Goal: Transaction & Acquisition: Purchase product/service

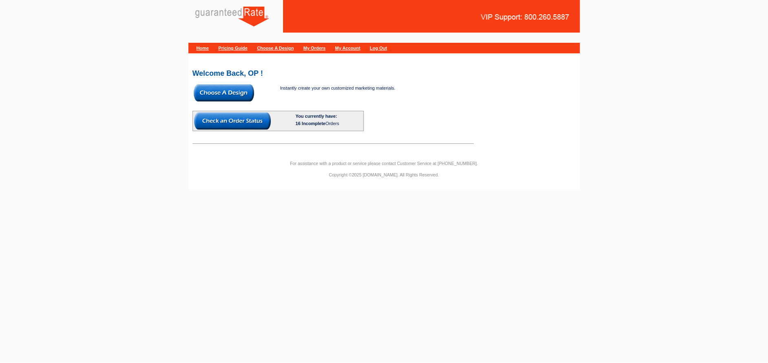
click at [219, 93] on img at bounding box center [224, 92] width 60 height 17
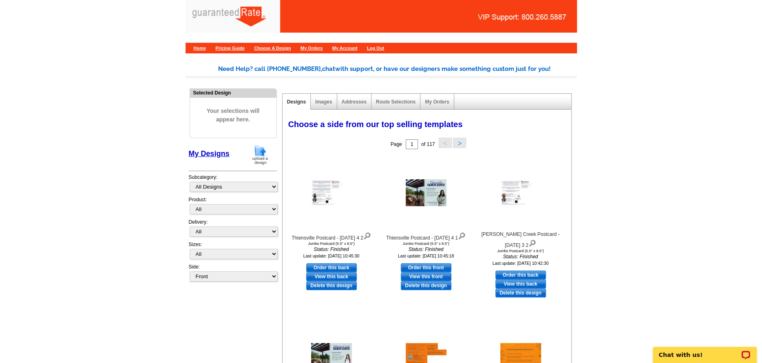
click at [263, 150] on img at bounding box center [259, 154] width 21 height 21
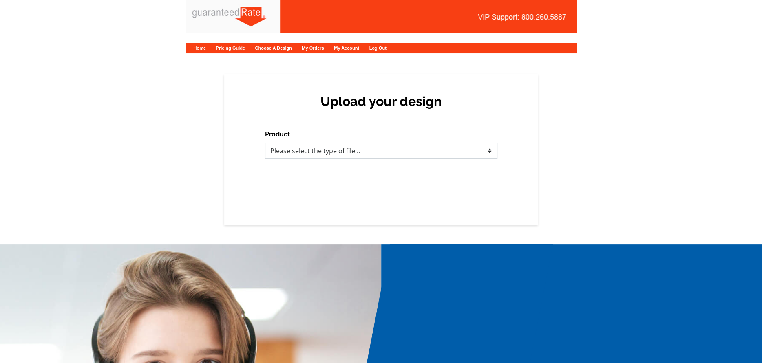
drag, startPoint x: 297, startPoint y: 148, endPoint x: 297, endPoint y: 157, distance: 9.4
click at [297, 148] on select "Please select the type of file... Postcards Calendars Business Cards Letters an…" at bounding box center [381, 151] width 232 height 16
select select "1"
click at [265, 143] on select "Please select the type of file... Postcards Calendars Business Cards Letters an…" at bounding box center [381, 151] width 232 height 16
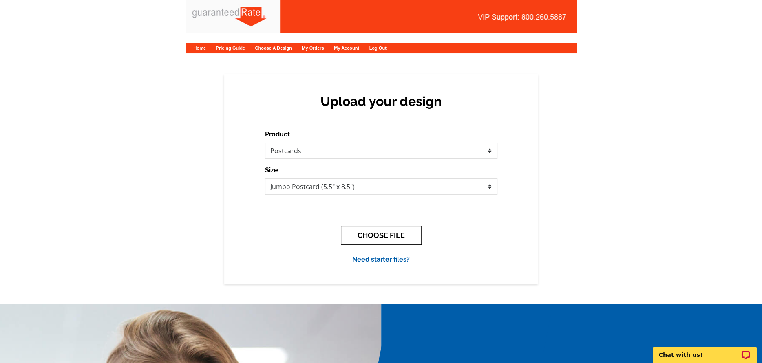
click at [377, 236] on button "CHOOSE FILE" at bounding box center [381, 235] width 81 height 19
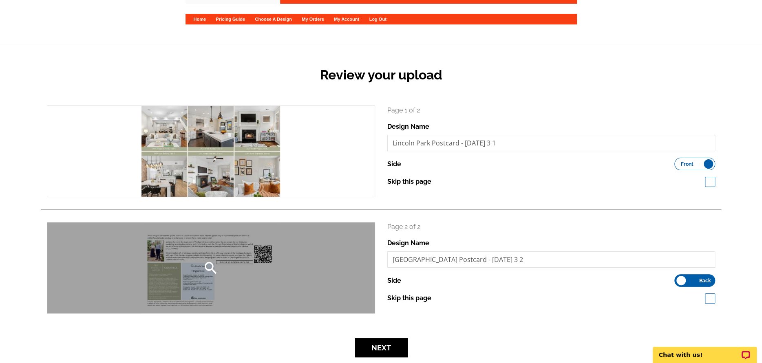
scroll to position [95, 0]
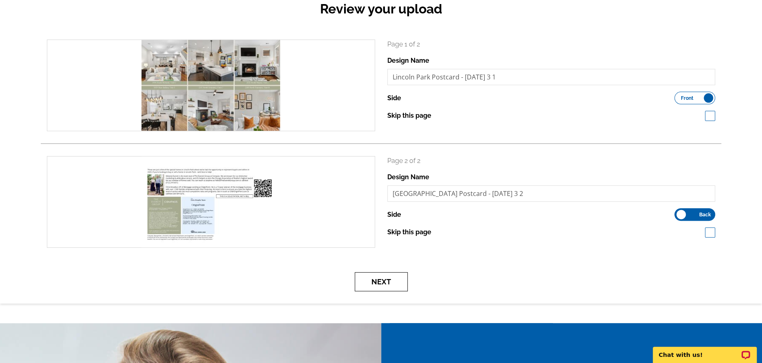
click at [366, 285] on button "Next" at bounding box center [381, 281] width 53 height 19
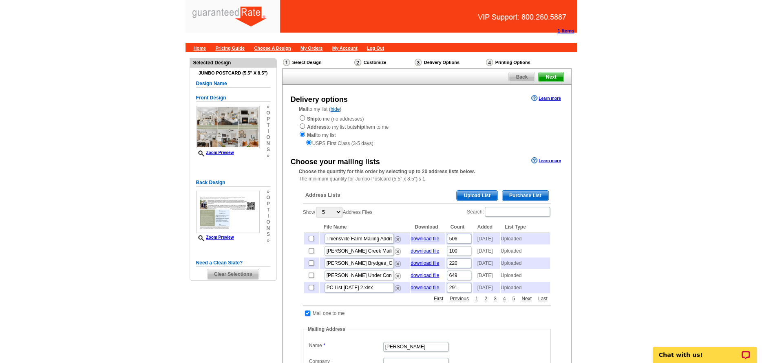
click at [308, 316] on input "checkbox" at bounding box center [307, 313] width 5 height 5
checkbox input "false"
click at [469, 200] on span "Upload List" at bounding box center [477, 196] width 40 height 10
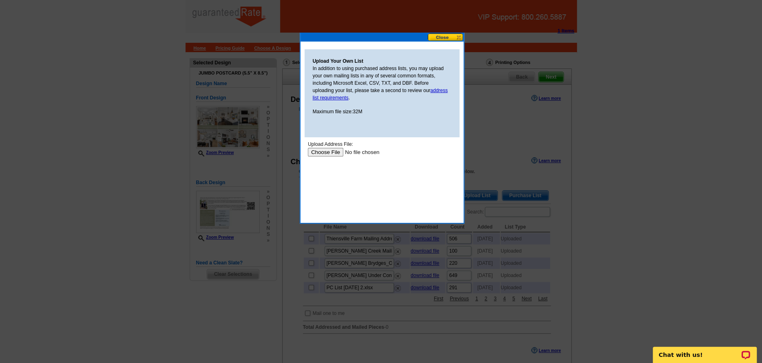
click at [309, 154] on input "file" at bounding box center [358, 152] width 103 height 9
type input "C:\fakepath\Lincoln Park - Oct 2025 - Mailing Labels (1).csv"
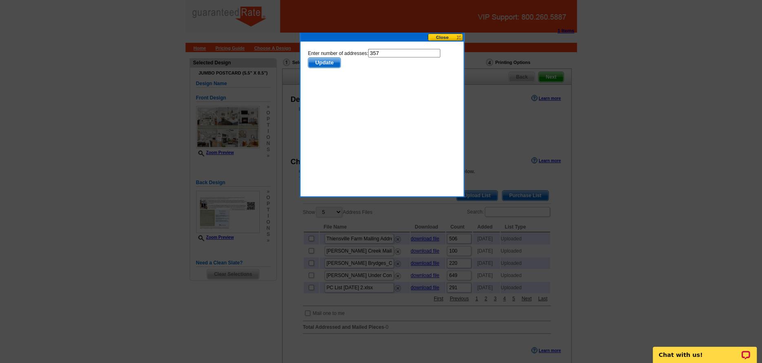
click at [335, 68] on button "Update" at bounding box center [323, 62] width 33 height 11
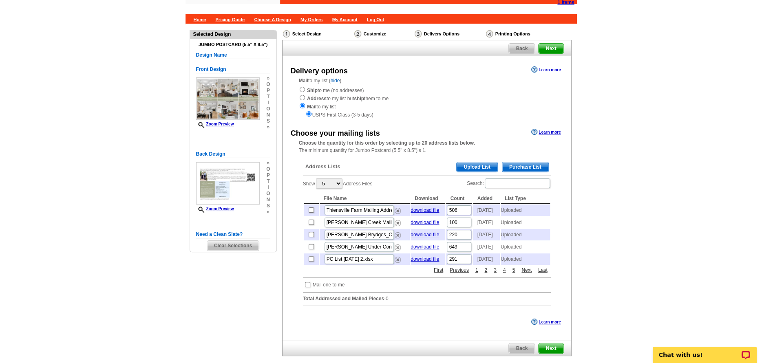
scroll to position [108, 0]
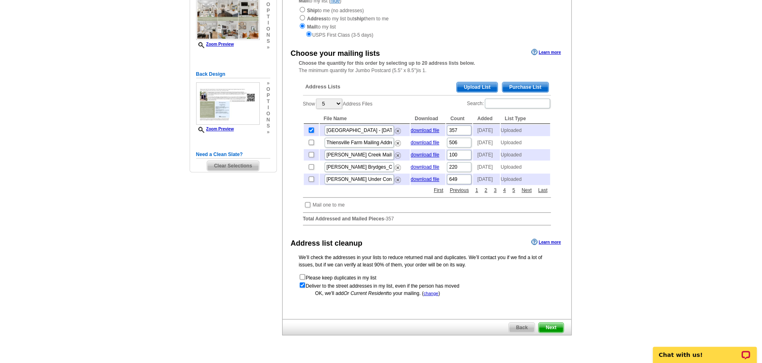
click at [546, 333] on span "Next" at bounding box center [551, 328] width 24 height 10
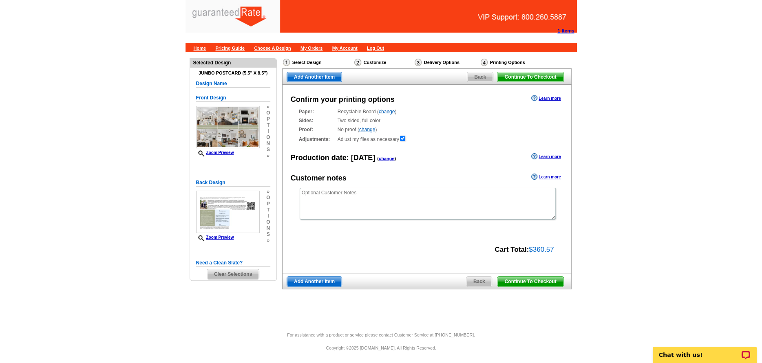
click at [545, 285] on span "Continue To Checkout" at bounding box center [530, 282] width 66 height 10
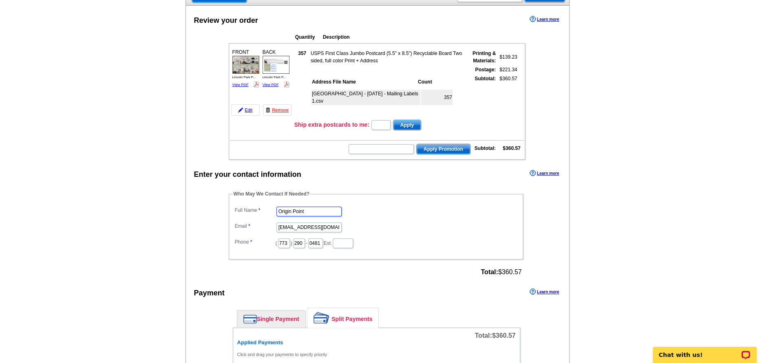
drag, startPoint x: 312, startPoint y: 210, endPoint x: 99, endPoint y: 187, distance: 214.0
click at [214, 209] on div "Who May We Contact If Needed? Full Name alyssa' Email marketing@originpoint.com…" at bounding box center [376, 234] width 328 height 88
type input "Alyssa Jacobucci"
type input "alyssa.jacobucci@rate.com"
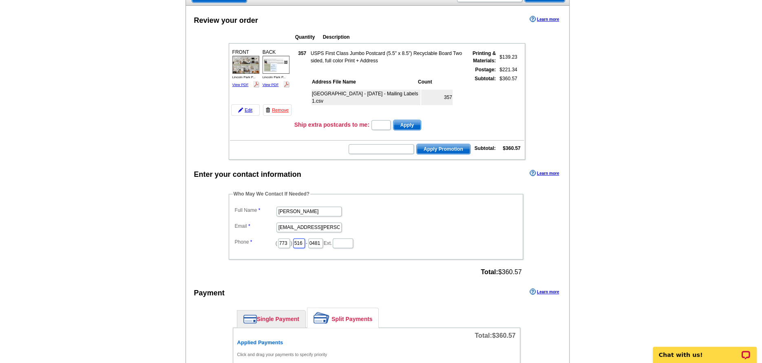
type input "516"
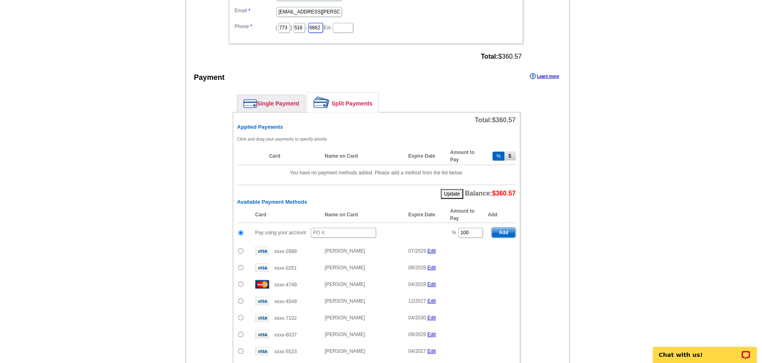
scroll to position [285, 0]
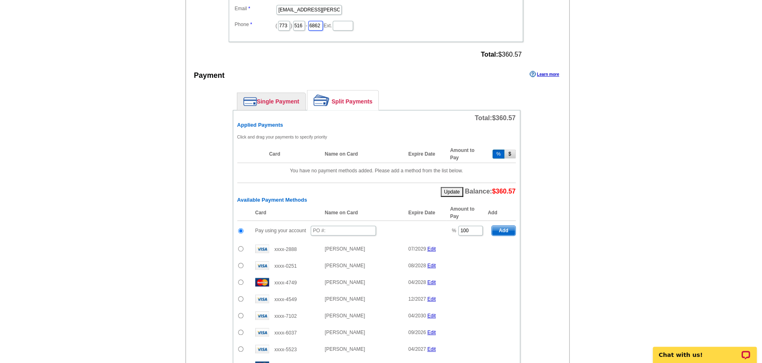
type input "6862"
click at [320, 226] on input "text" at bounding box center [343, 231] width 65 height 10
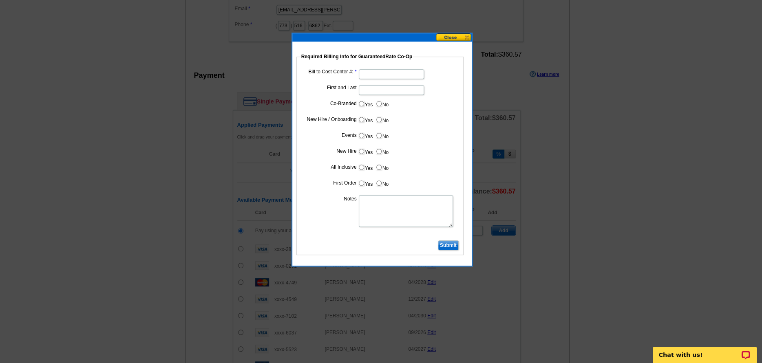
type input "101025_1044_aj"
click at [374, 69] on input "Bill to Cost Center #:" at bounding box center [391, 74] width 65 height 10
type input "200101"
click at [368, 92] on input "First and Last" at bounding box center [391, 90] width 65 height 10
type input "Chris Kinsella"
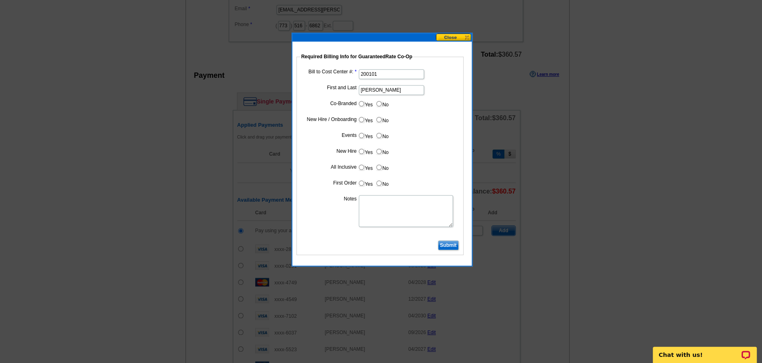
click at [361, 104] on input "Yes" at bounding box center [361, 103] width 5 height 5
radio input "true"
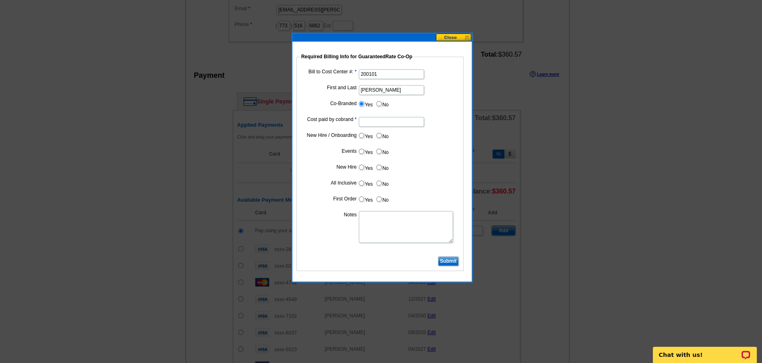
click at [388, 126] on input "Cost paid by cobrand" at bounding box center [391, 122] width 65 height 10
type input "50%"
click at [448, 138] on dd "Yes No" at bounding box center [379, 137] width 159 height 13
click at [453, 260] on input "Submit" at bounding box center [448, 261] width 21 height 10
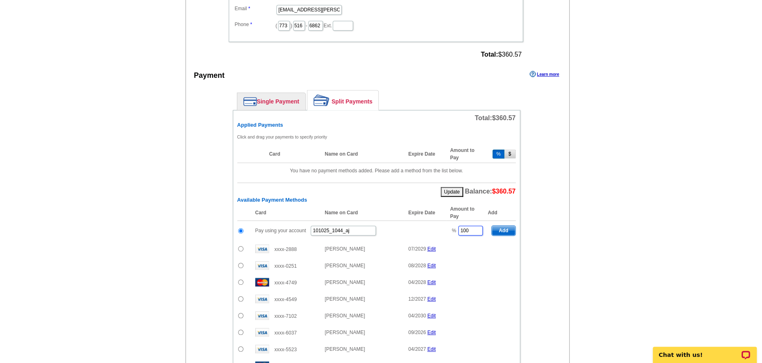
drag, startPoint x: 459, startPoint y: 227, endPoint x: 452, endPoint y: 225, distance: 7.5
click at [457, 227] on td "% 100" at bounding box center [467, 231] width 42 height 20
drag, startPoint x: 578, startPoint y: 196, endPoint x: 573, endPoint y: 197, distance: 5.4
click at [578, 196] on main "Add Another Item Checkout Order Name: My Order 2025-10-10 Save Order Review you…" at bounding box center [381, 164] width 762 height 794
click at [501, 230] on span "Add" at bounding box center [503, 231] width 23 height 10
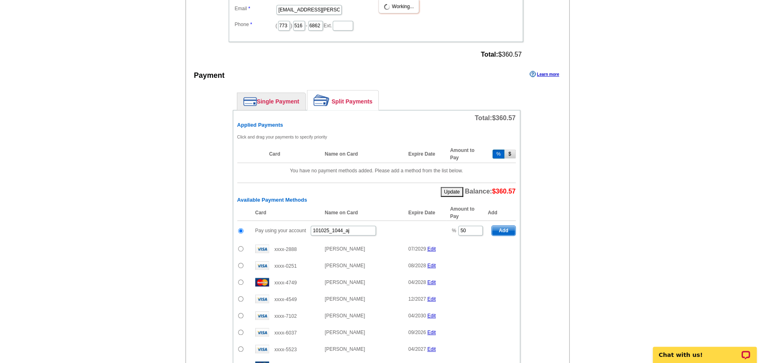
type input "100"
radio input "false"
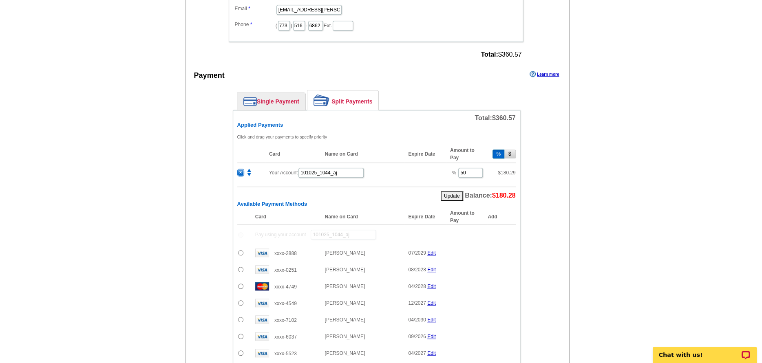
click at [241, 269] on input "radio" at bounding box center [240, 269] width 5 height 5
click at [506, 274] on span "Add" at bounding box center [503, 271] width 23 height 10
radio input "false"
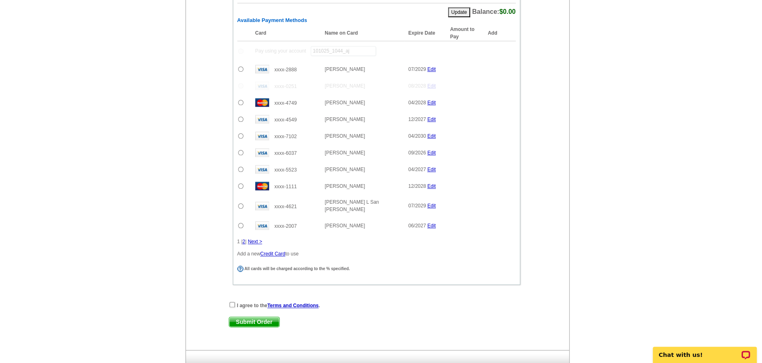
scroll to position [489, 0]
click at [233, 302] on input "checkbox" at bounding box center [232, 304] width 5 height 5
checkbox input "true"
click at [236, 317] on span "Submit Order" at bounding box center [254, 322] width 50 height 10
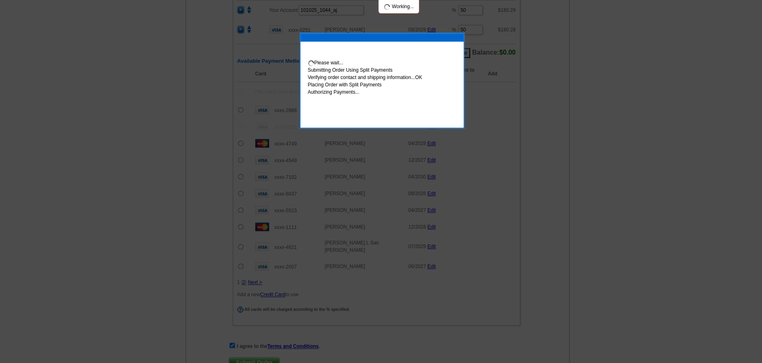
scroll to position [530, 0]
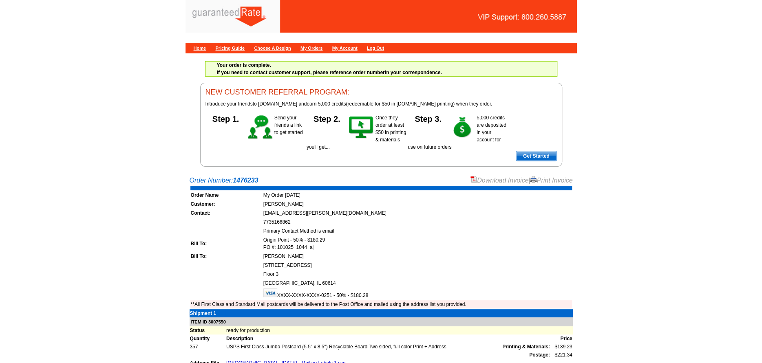
click at [480, 179] on link "Download Invoice" at bounding box center [499, 180] width 58 height 7
drag, startPoint x: 264, startPoint y: 177, endPoint x: 189, endPoint y: 184, distance: 75.3
click at [190, 184] on div "Order Number: 1476233 Download Invoice | Print Invoice" at bounding box center [381, 181] width 383 height 10
copy div "Order Number: 1476233"
click at [203, 46] on link "Home" at bounding box center [200, 48] width 13 height 5
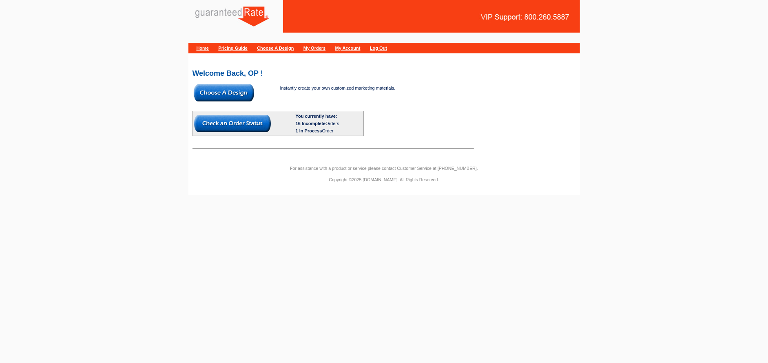
click at [214, 94] on img at bounding box center [224, 92] width 60 height 17
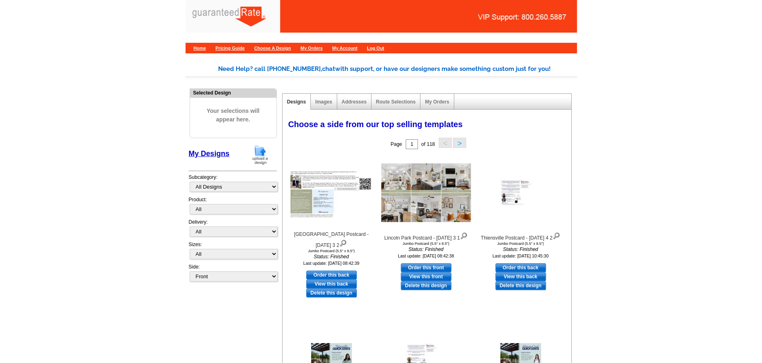
click at [259, 154] on img at bounding box center [259, 154] width 21 height 21
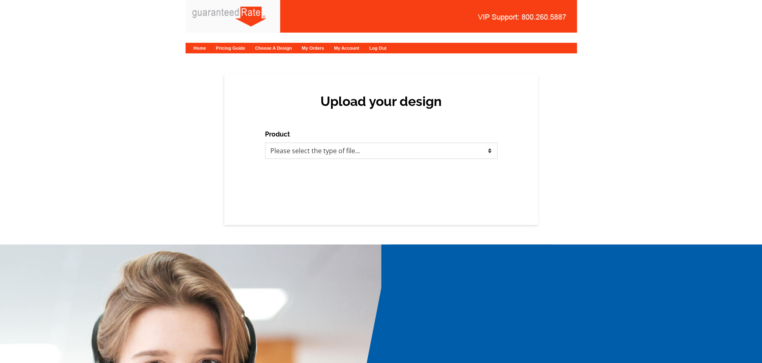
click at [296, 145] on select "Please select the type of file... Postcards Calendars Business Cards Letters an…" at bounding box center [381, 151] width 232 height 16
select select "3"
click at [265, 143] on select "Please select the type of file... Postcards Calendars Business Cards Letters an…" at bounding box center [381, 151] width 232 height 16
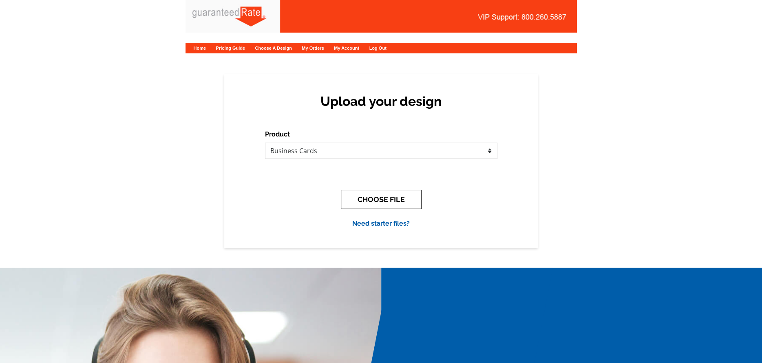
click at [355, 203] on button "CHOOSE FILE" at bounding box center [381, 199] width 81 height 19
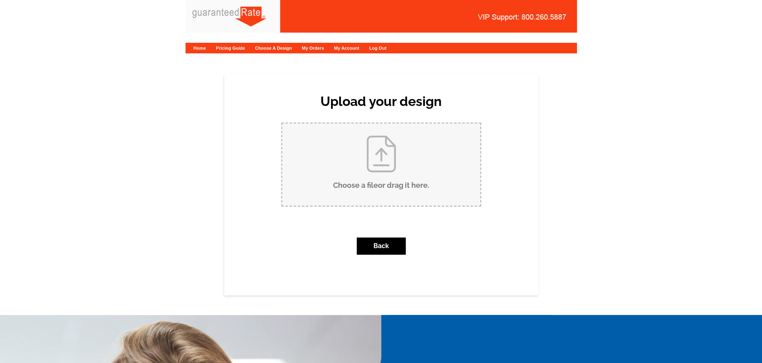
click at [365, 196] on input "Choose a file or drag it here ." at bounding box center [381, 165] width 198 height 82
type input "C:\fakepath\[PERSON_NAME] 2025 Biz Card.pdf"
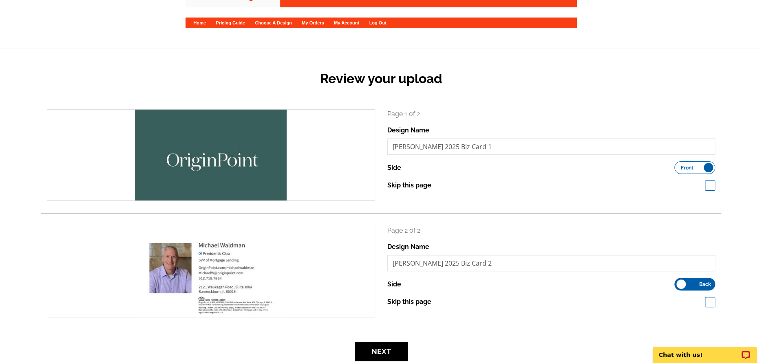
scroll to position [54, 0]
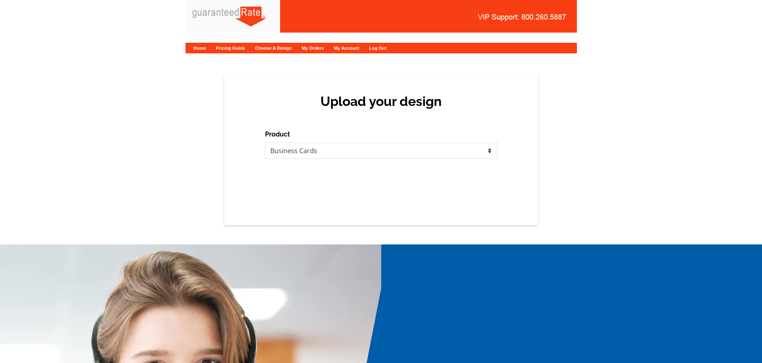
select select "3"
click at [347, 150] on select "Please select the type of file... Postcards Calendars Business Cards Letters an…" at bounding box center [381, 151] width 232 height 16
select select "3"
click at [265, 143] on select "Please select the type of file... Postcards Calendars Business Cards Letters an…" at bounding box center [381, 151] width 232 height 16
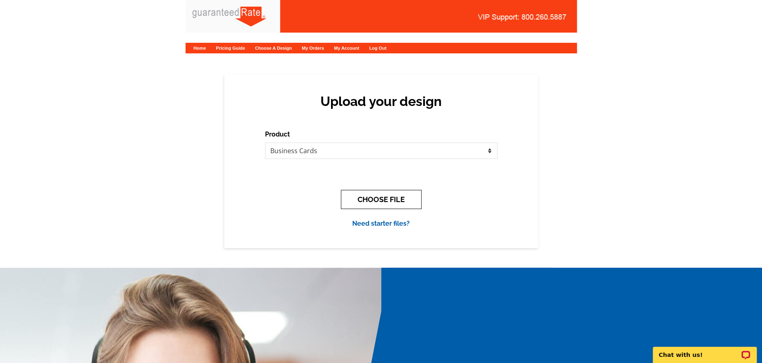
click at [378, 199] on button "CHOOSE FILE" at bounding box center [381, 199] width 81 height 19
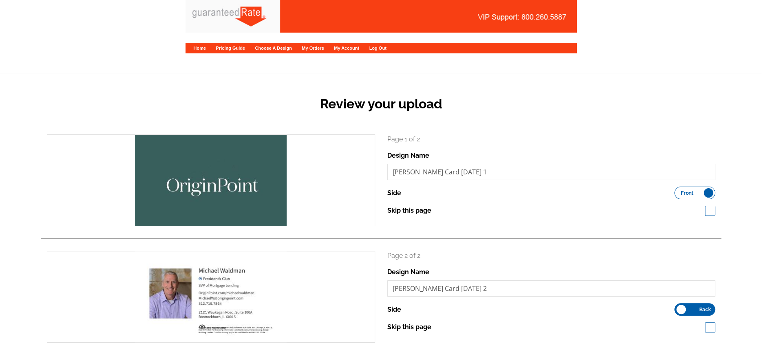
click at [212, 188] on icon "search" at bounding box center [211, 180] width 16 height 16
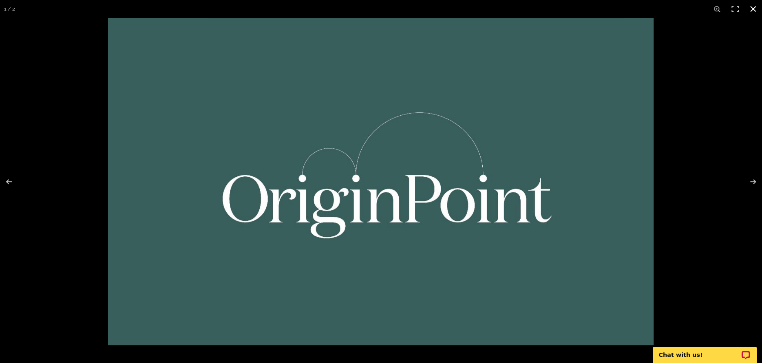
click at [698, 139] on div at bounding box center [489, 199] width 762 height 363
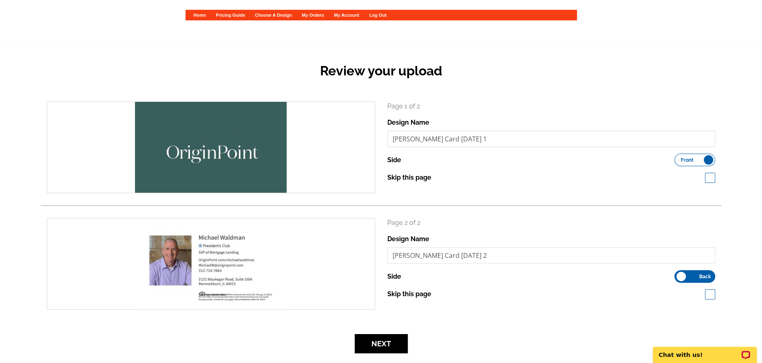
scroll to position [95, 0]
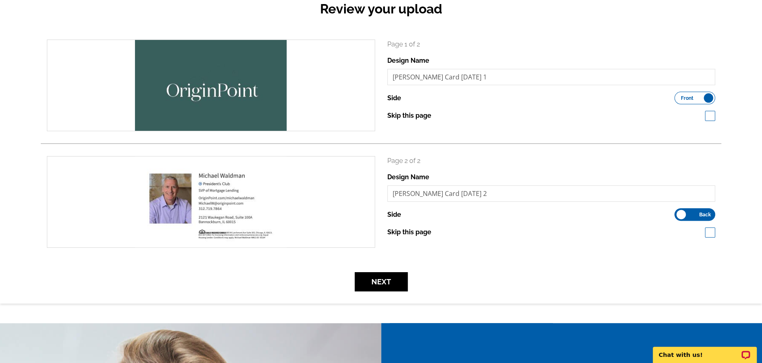
click at [368, 267] on form "search Page 1 of 2 Design Name Michael Waldman_Biz Card Oct 2025 1 Side Front B…" at bounding box center [381, 166] width 680 height 252
click at [362, 278] on button "Next" at bounding box center [381, 281] width 53 height 19
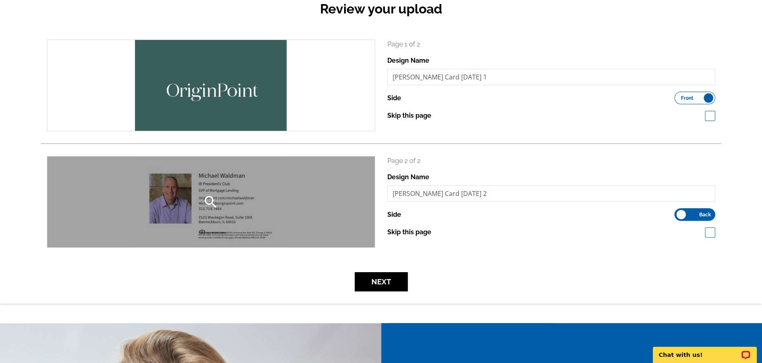
click at [212, 208] on icon "search" at bounding box center [211, 202] width 16 height 16
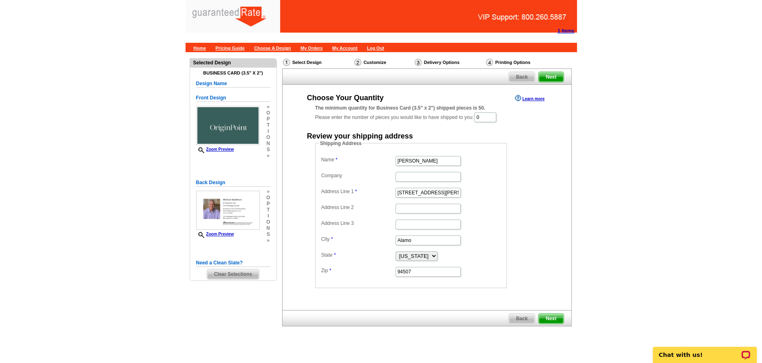
click at [237, 277] on span "Clear Selections" at bounding box center [233, 274] width 52 height 10
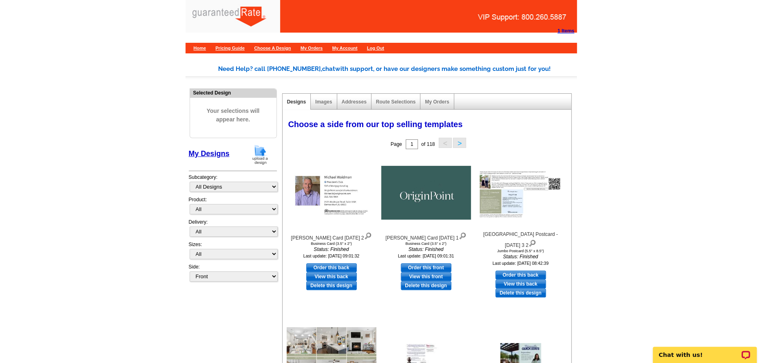
click at [253, 155] on img at bounding box center [259, 154] width 21 height 21
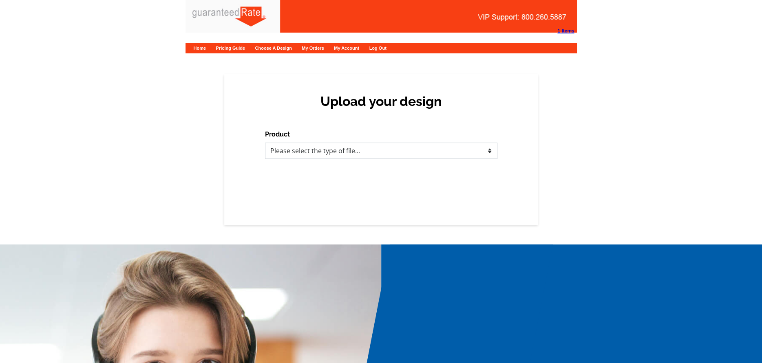
drag, startPoint x: 286, startPoint y: 154, endPoint x: 287, endPoint y: 158, distance: 4.6
click at [286, 154] on select "Please select the type of file... Postcards Calendars Business Cards Letters an…" at bounding box center [381, 151] width 232 height 16
select select "3"
click at [265, 143] on select "Please select the type of file... Postcards Calendars Business Cards Letters an…" at bounding box center [381, 151] width 232 height 16
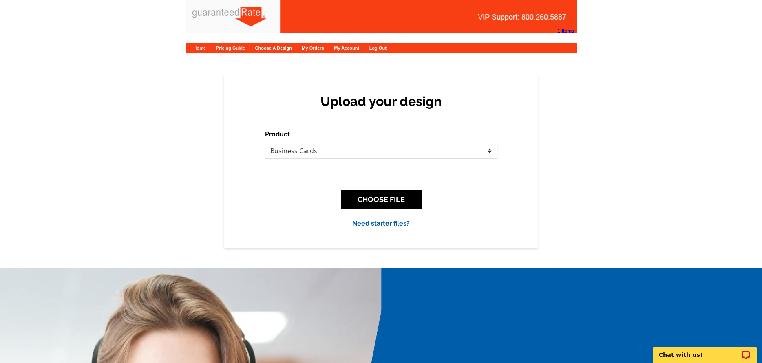
click at [398, 213] on div "CHOOSE FILE" at bounding box center [381, 199] width 232 height 32
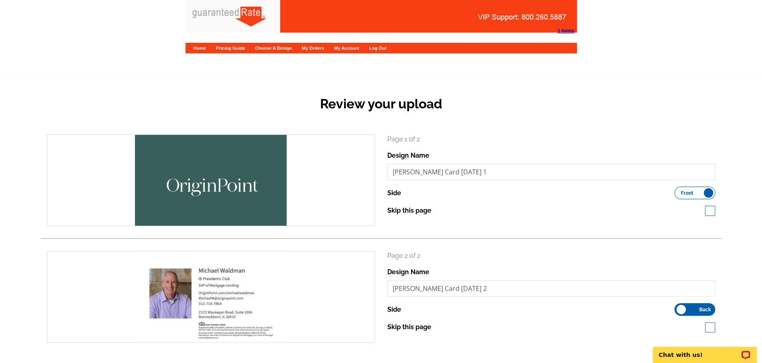
click at [234, 185] on div "search" at bounding box center [210, 180] width 327 height 91
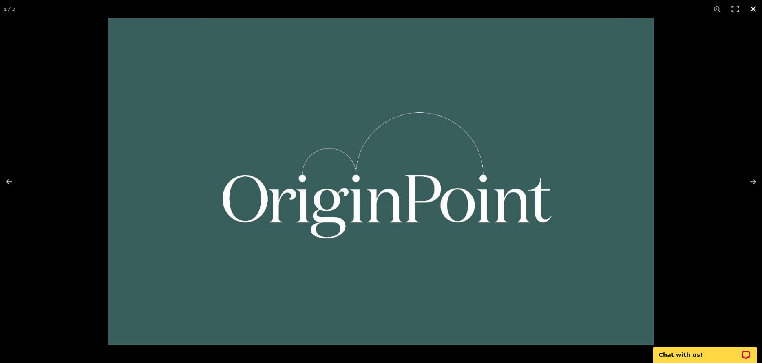
click at [745, 155] on div at bounding box center [489, 199] width 762 height 363
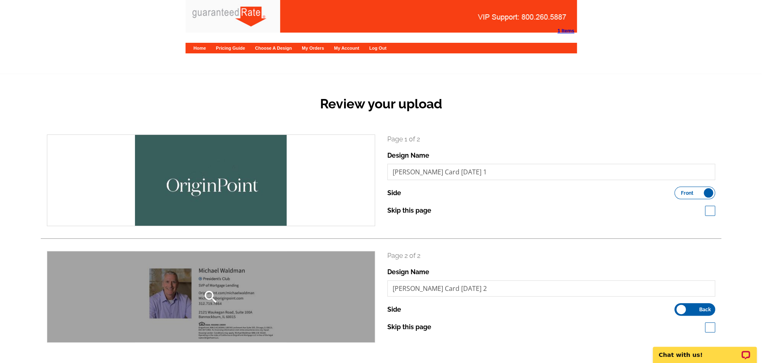
click at [203, 309] on div "search" at bounding box center [210, 297] width 327 height 91
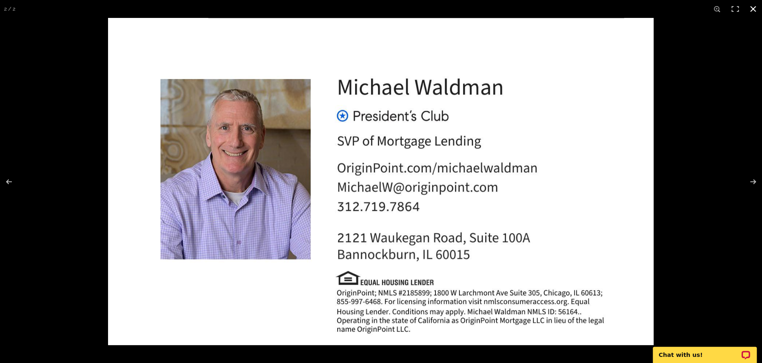
click at [712, 103] on div at bounding box center [489, 199] width 762 height 363
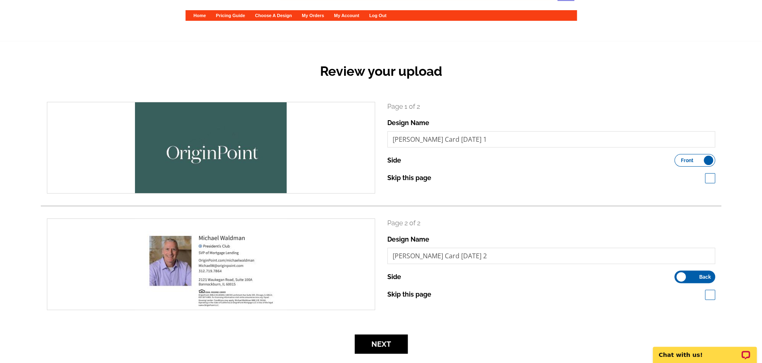
scroll to position [68, 0]
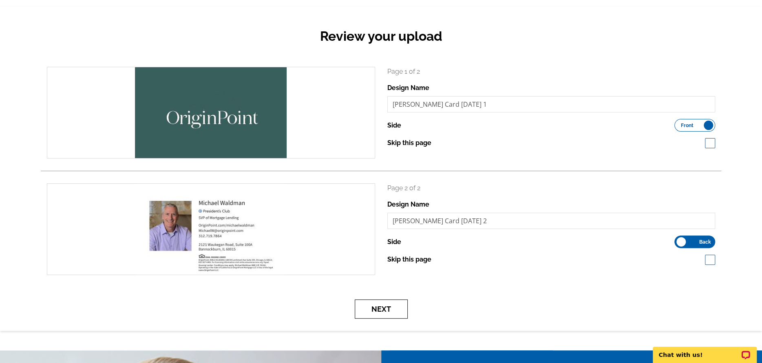
click at [395, 314] on button "Next" at bounding box center [381, 309] width 53 height 19
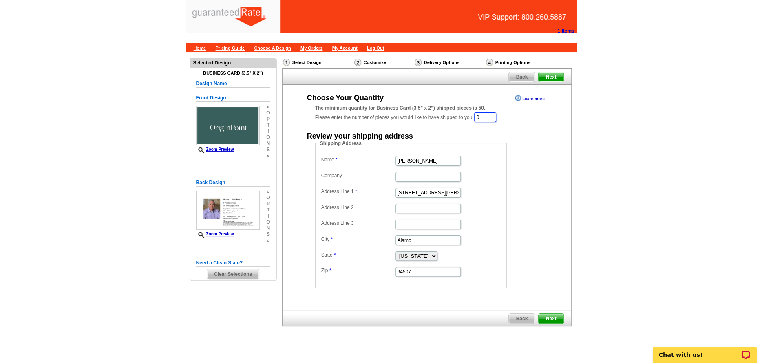
click at [490, 113] on input "0" at bounding box center [485, 118] width 22 height 10
type input "100"
type input "[PERSON_NAME]"
type input "[STREET_ADDRESS]"
type input "[GEOGRAPHIC_DATA]"
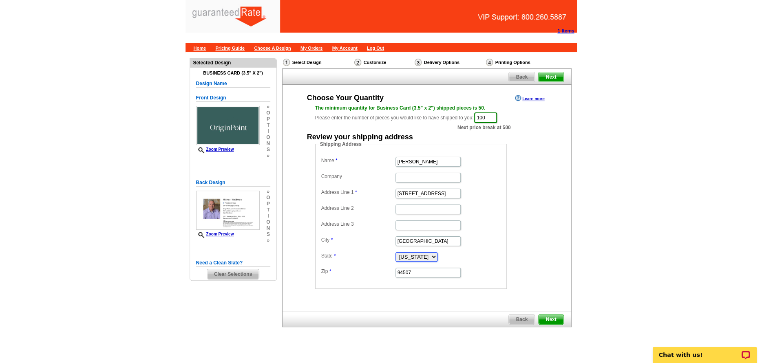
select select "IL"
type input "60062"
click at [556, 322] on span "Next" at bounding box center [551, 320] width 24 height 10
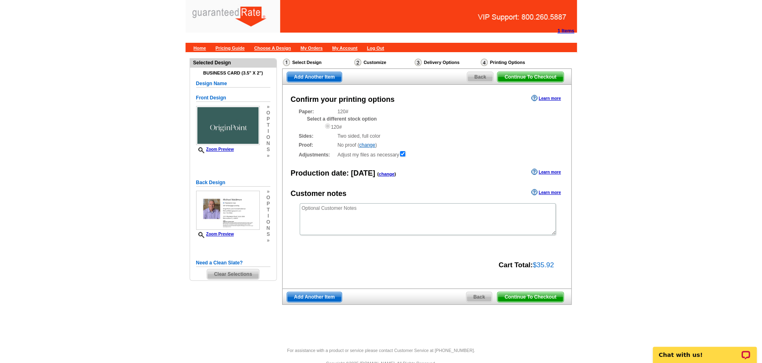
click at [510, 299] on span "Continue To Checkout" at bounding box center [530, 297] width 66 height 10
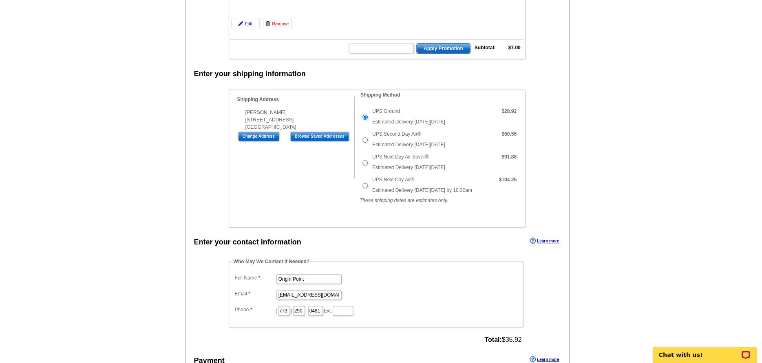
scroll to position [231, 0]
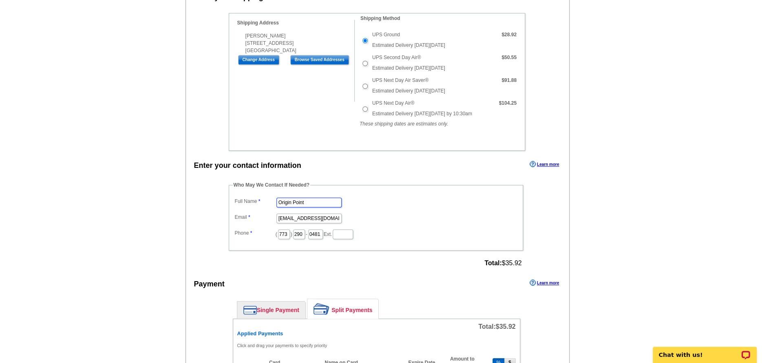
drag, startPoint x: 305, startPoint y: 198, endPoint x: 227, endPoint y: 194, distance: 77.6
click at [246, 196] on dl "Full Name Origin Point Email [EMAIL_ADDRESS][DOMAIN_NAME] Phone ( 773 ) 290 - 0…" at bounding box center [376, 218] width 286 height 44
type input "[PERSON_NAME]"
type input "[EMAIL_ADDRESS][PERSON_NAME][DOMAIN_NAME]"
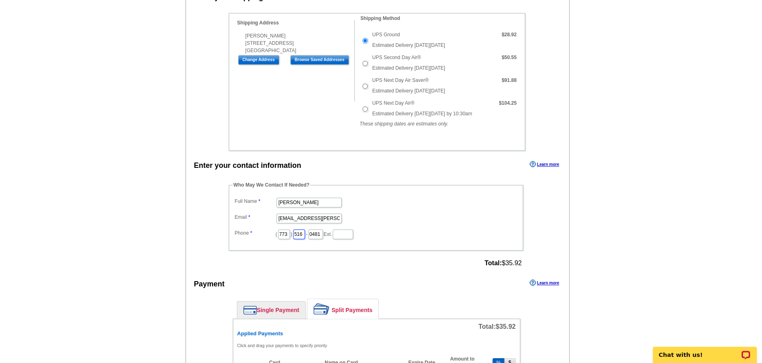
type input "516"
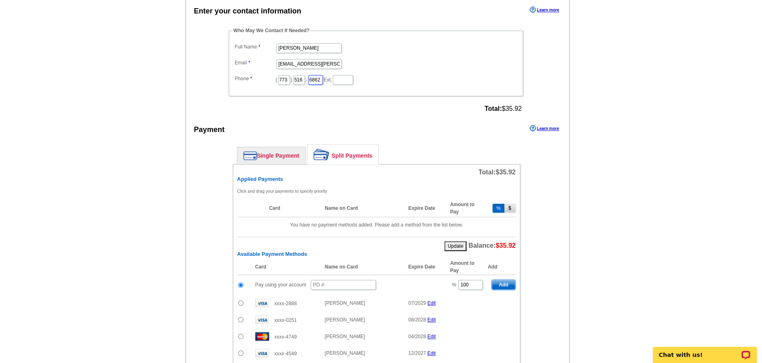
scroll to position [421, 0]
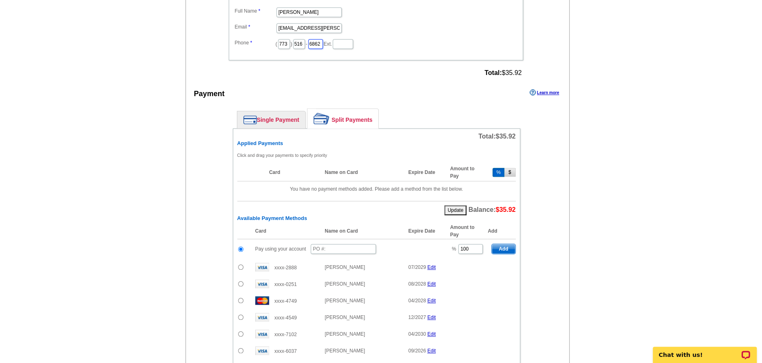
type input "6862"
click at [261, 117] on link "Single Payment" at bounding box center [271, 119] width 68 height 17
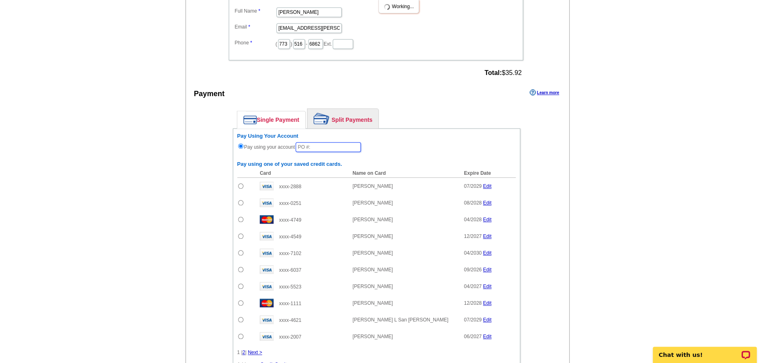
click at [314, 143] on input "text" at bounding box center [328, 147] width 65 height 10
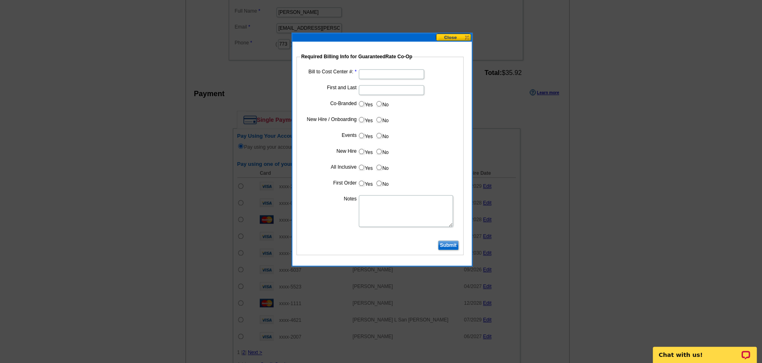
type input "101025_1104_AJ"
click at [372, 76] on input "Bill to Cost Center #:" at bounding box center [391, 74] width 65 height 10
type input "200132"
type input "[PERSON_NAME]"
click at [449, 247] on input "Submit" at bounding box center [448, 246] width 21 height 10
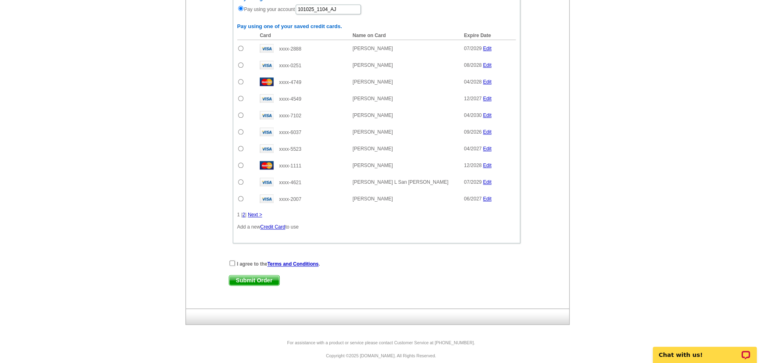
scroll to position [568, 0]
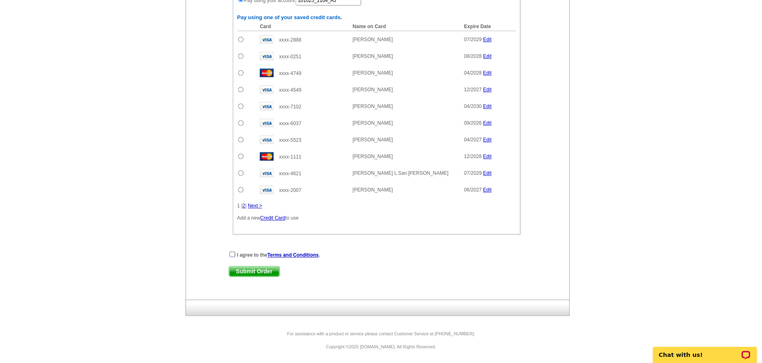
click at [231, 254] on input "checkbox" at bounding box center [232, 254] width 5 height 5
checkbox input "true"
click at [240, 269] on span "Submit Order" at bounding box center [254, 272] width 50 height 10
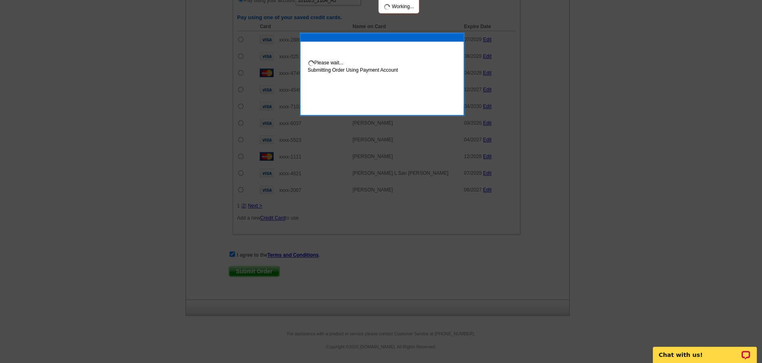
scroll to position [609, 0]
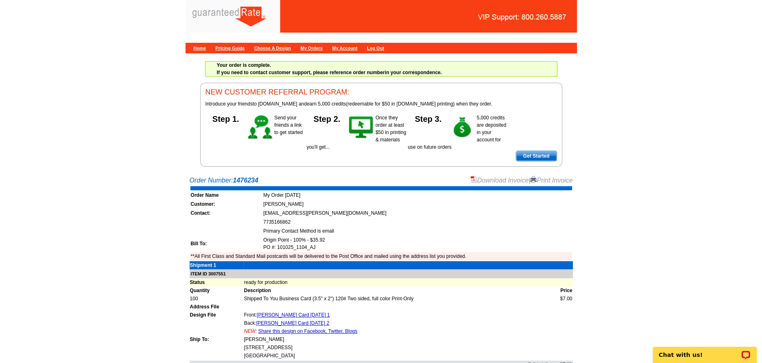
click at [498, 181] on link "Download Invoice" at bounding box center [499, 180] width 58 height 7
